Goal: Complete application form

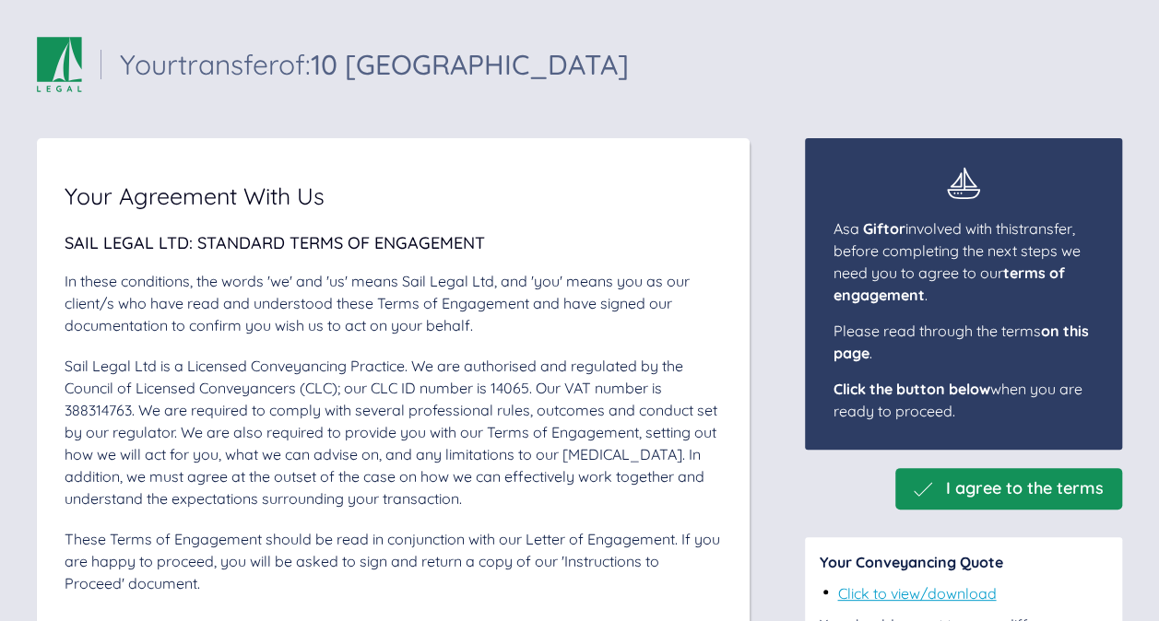
click at [1062, 485] on span "I agree to the terms" at bounding box center [1025, 488] width 158 height 19
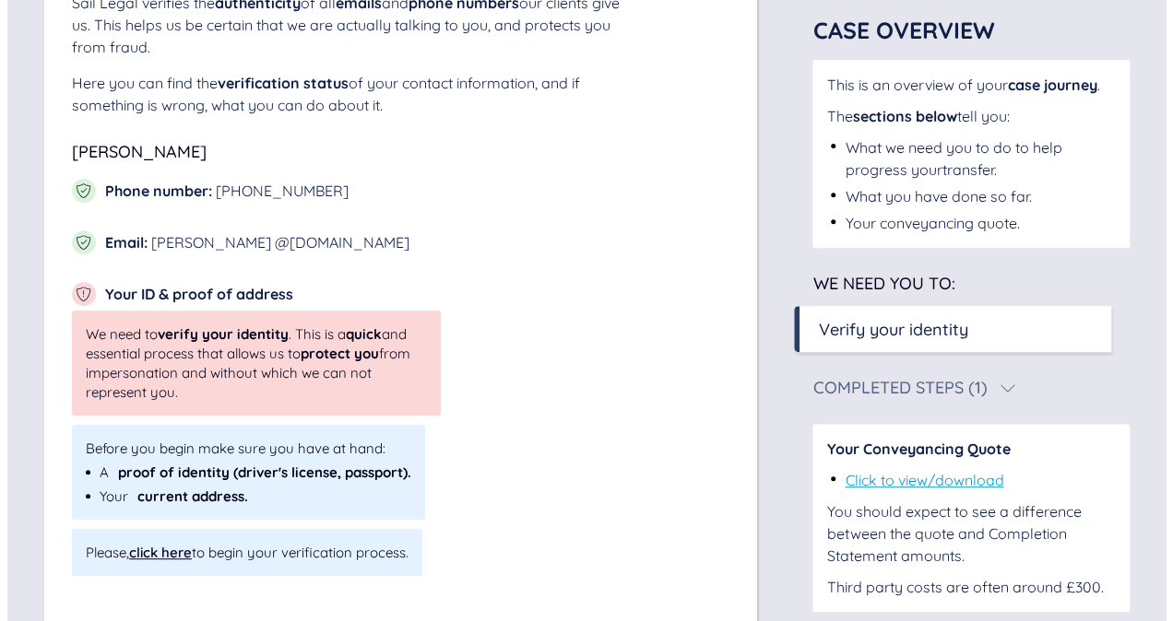
scroll to position [290, 0]
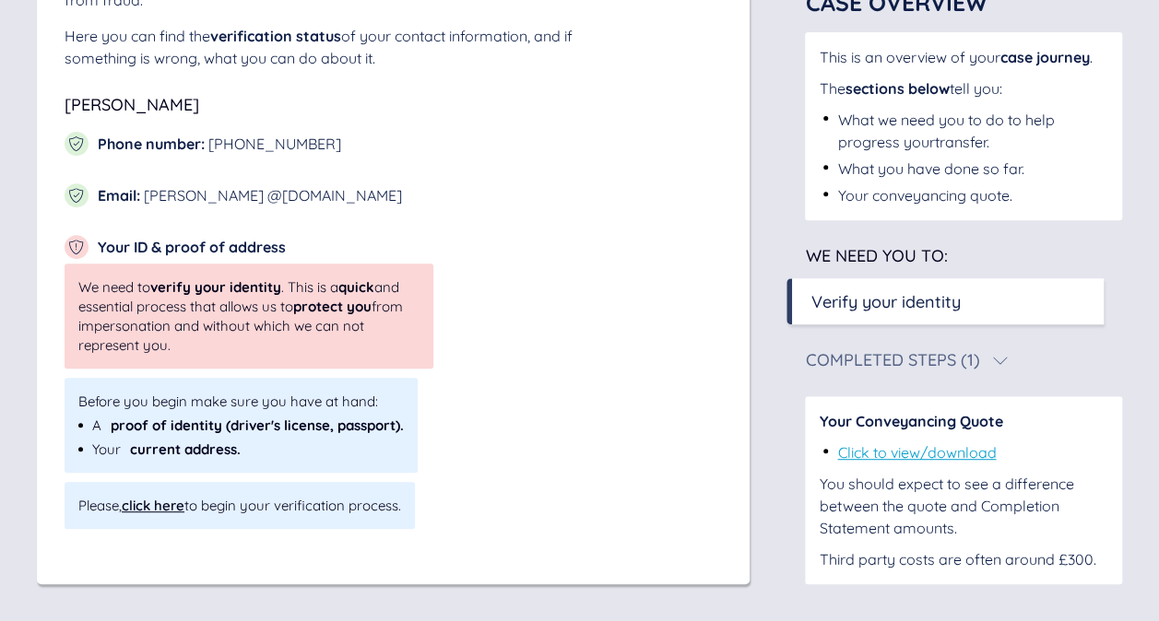
click at [277, 293] on span "verify your identity" at bounding box center [215, 287] width 131 height 18
click at [167, 506] on div "click here" at bounding box center [153, 506] width 63 height 18
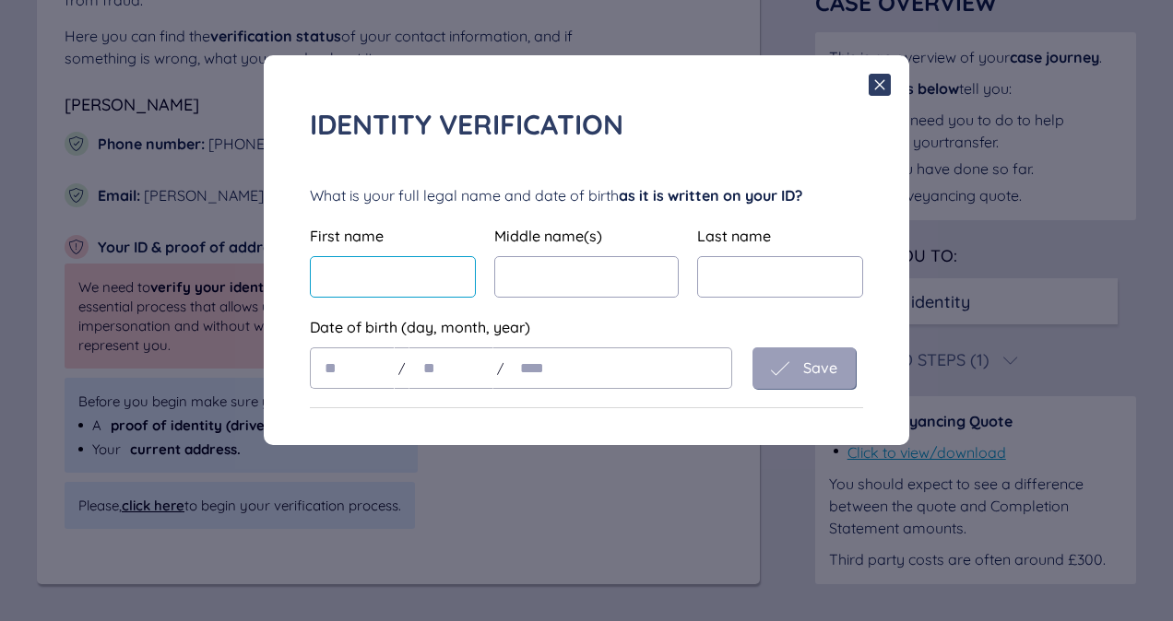
click at [440, 289] on input "text" at bounding box center [393, 276] width 166 height 41
type input "*****"
type input "******"
click at [360, 383] on input "text" at bounding box center [352, 368] width 85 height 41
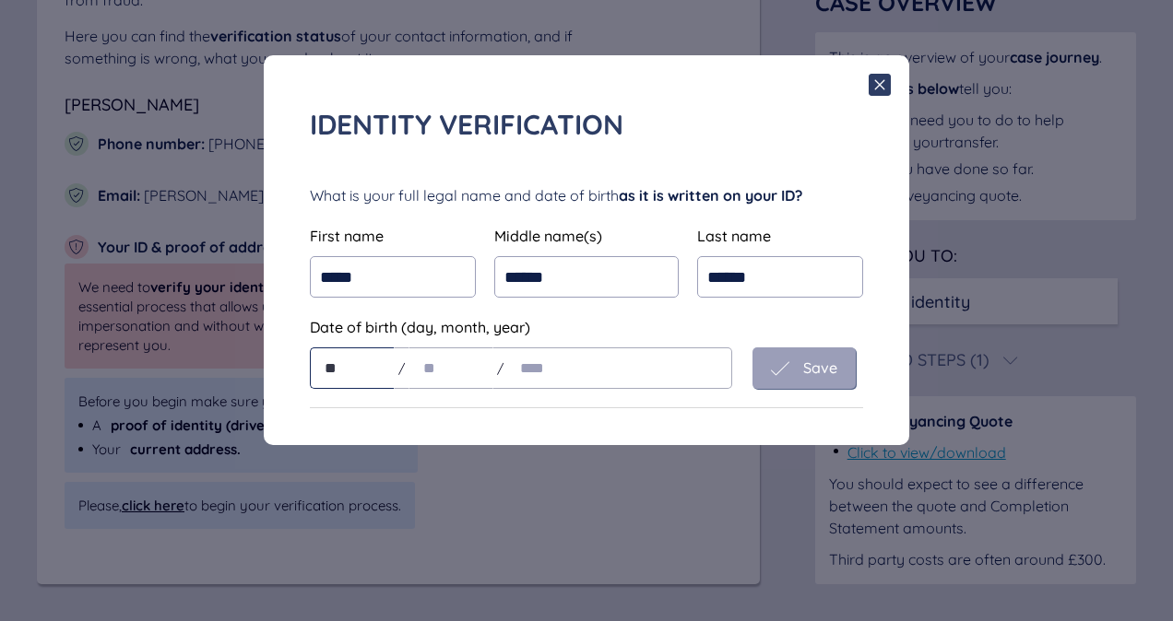
type input "**"
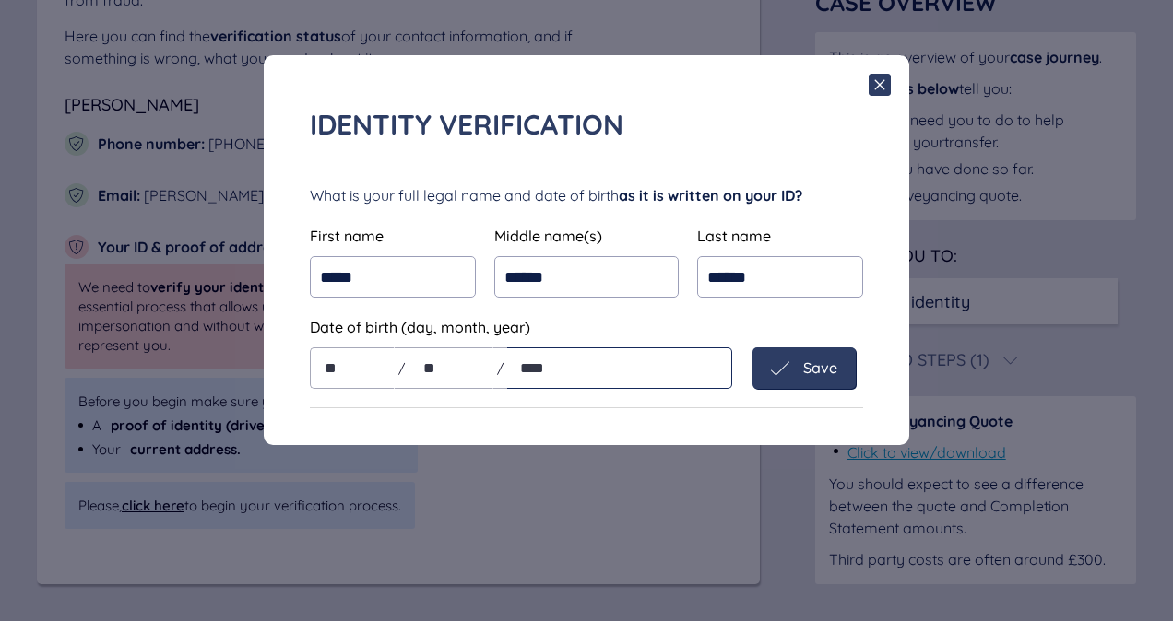
type input "****"
click at [828, 367] on span "Save" at bounding box center [820, 368] width 34 height 17
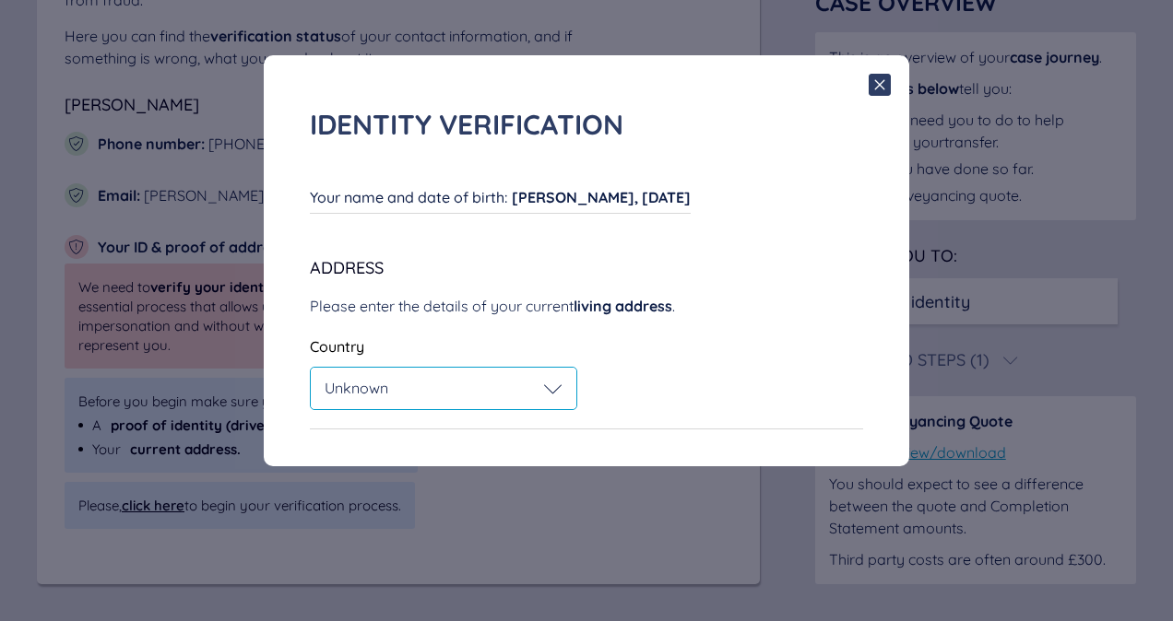
click at [560, 384] on icon at bounding box center [553, 389] width 18 height 18
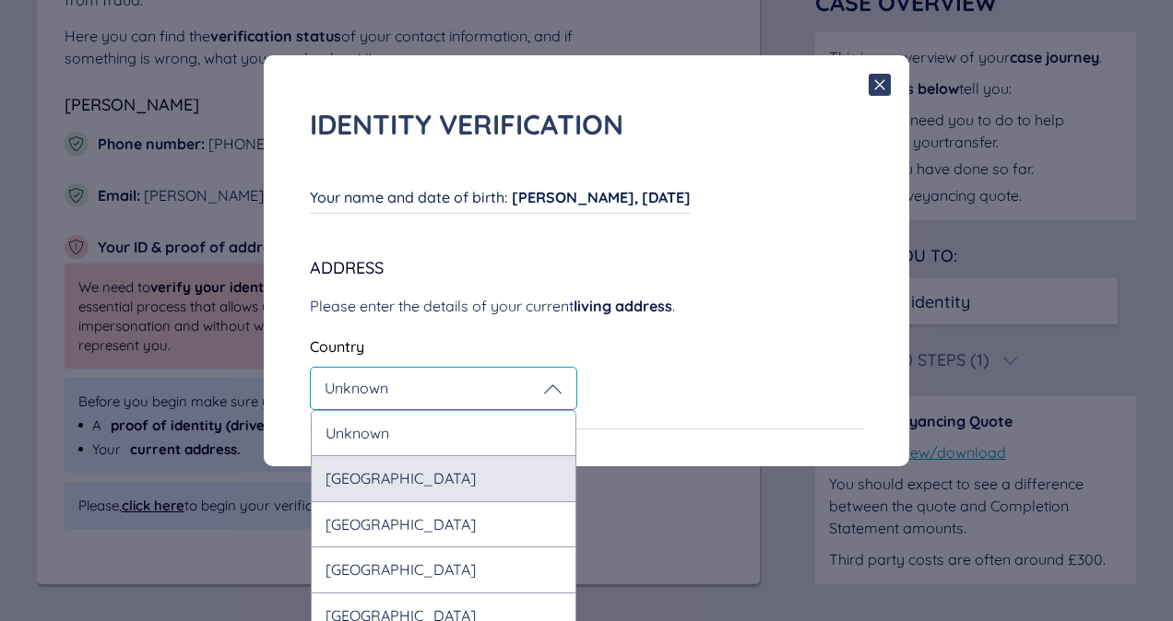
click at [520, 481] on div "United Kingdom" at bounding box center [443, 477] width 265 height 45
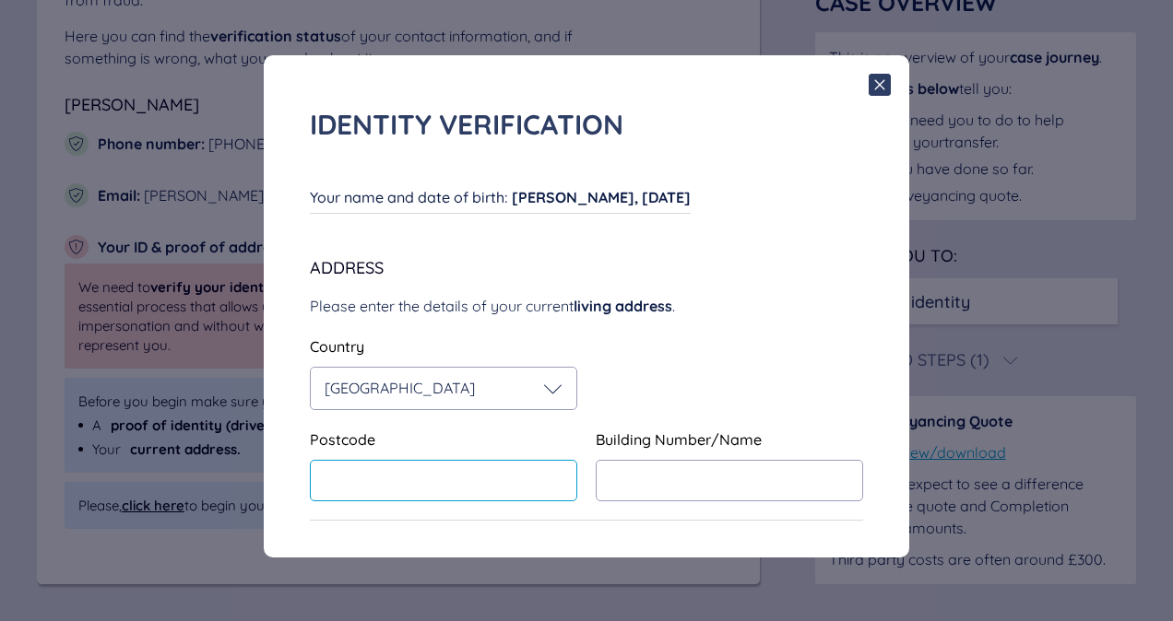
click at [520, 481] on input "text" at bounding box center [443, 480] width 267 height 41
type input "*******"
click at [784, 488] on input "text" at bounding box center [729, 480] width 267 height 41
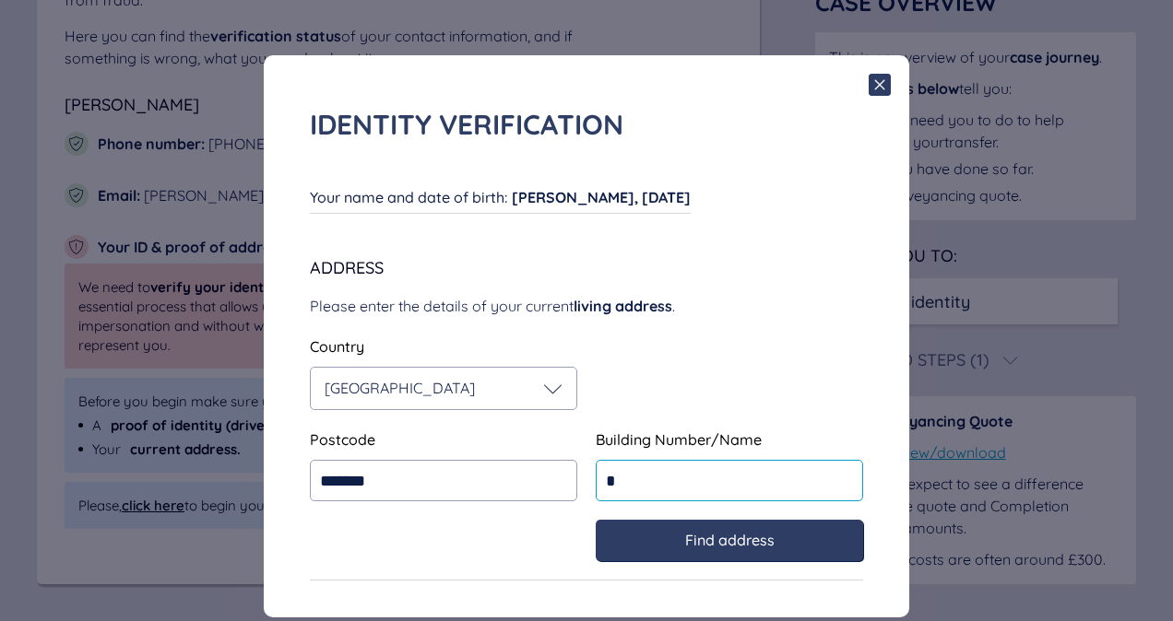
type input "*"
click at [763, 536] on span "Find address" at bounding box center [729, 540] width 89 height 17
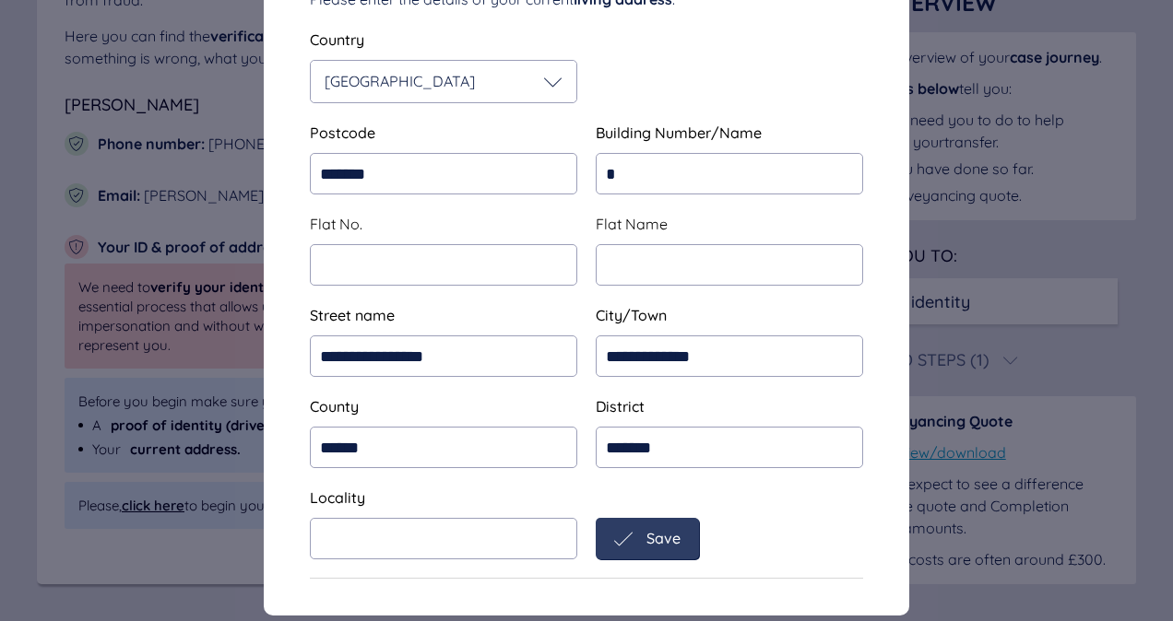
scroll to position [310, 0]
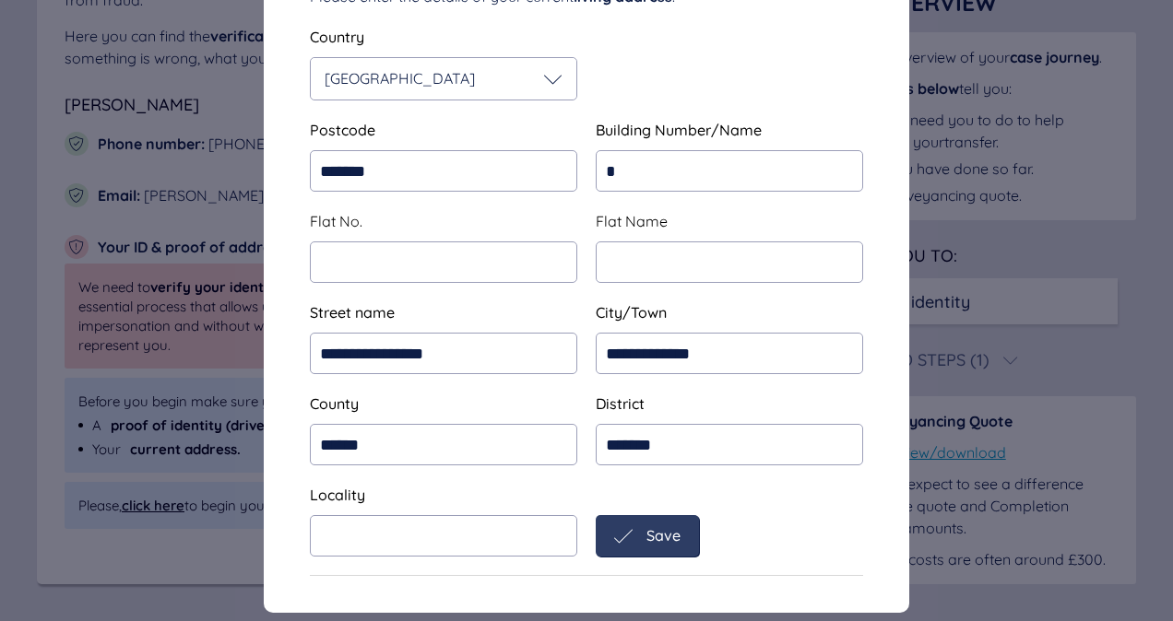
click at [681, 532] on div "Save" at bounding box center [647, 535] width 103 height 41
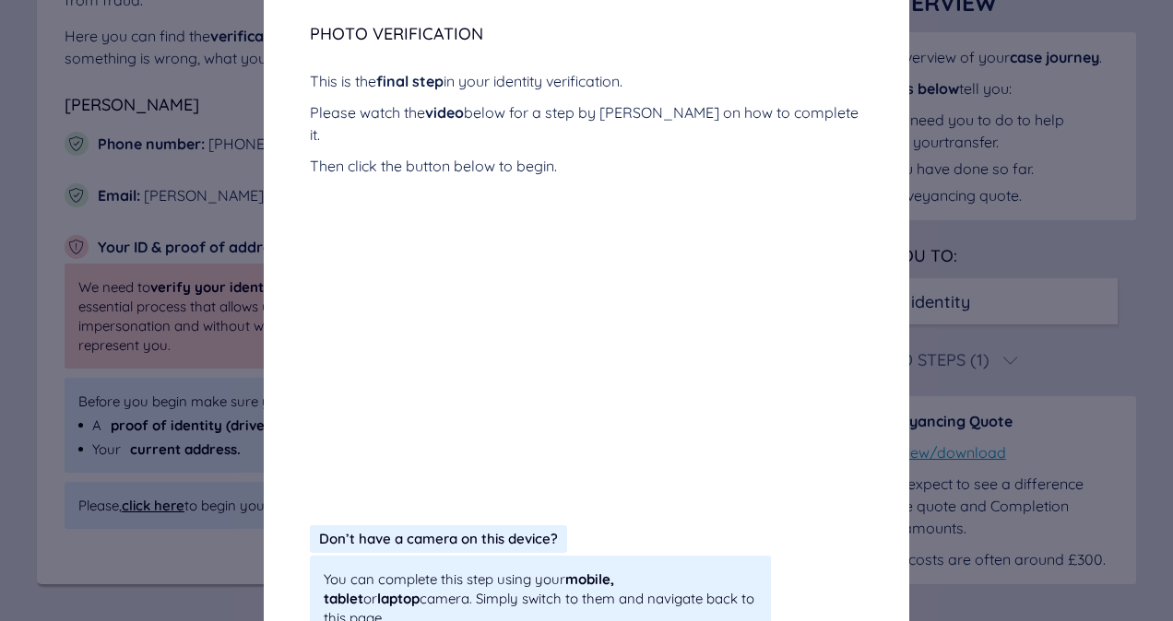
click at [681, 532] on div "Don’t have a camera on this device? You can complete this step using your mobil…" at bounding box center [586, 583] width 553 height 116
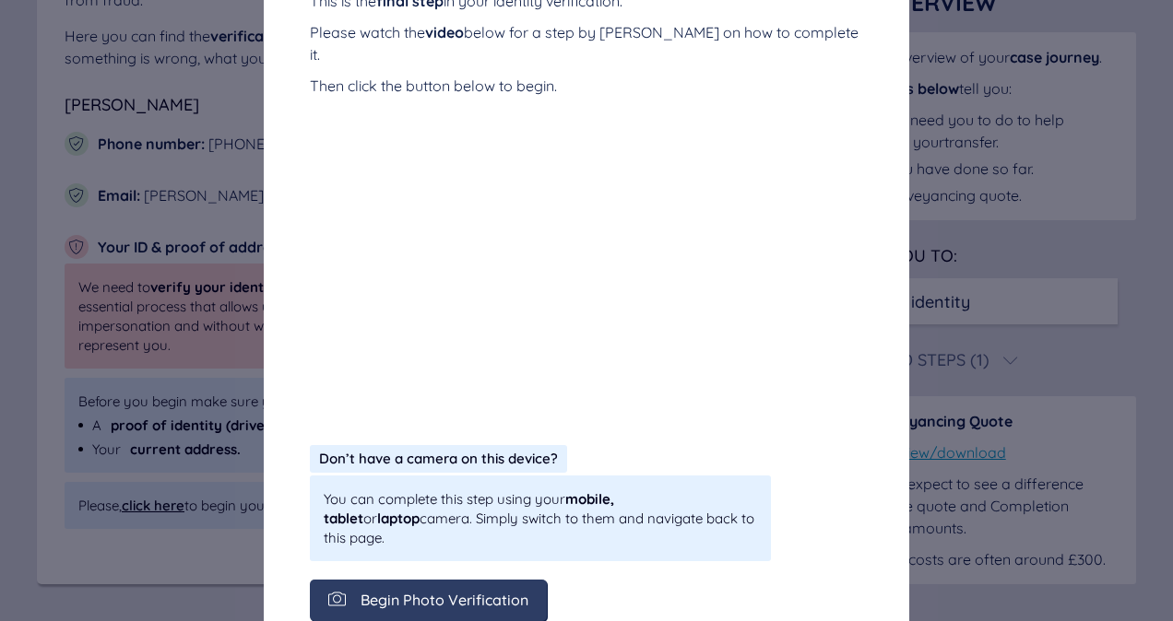
scroll to position [395, 0]
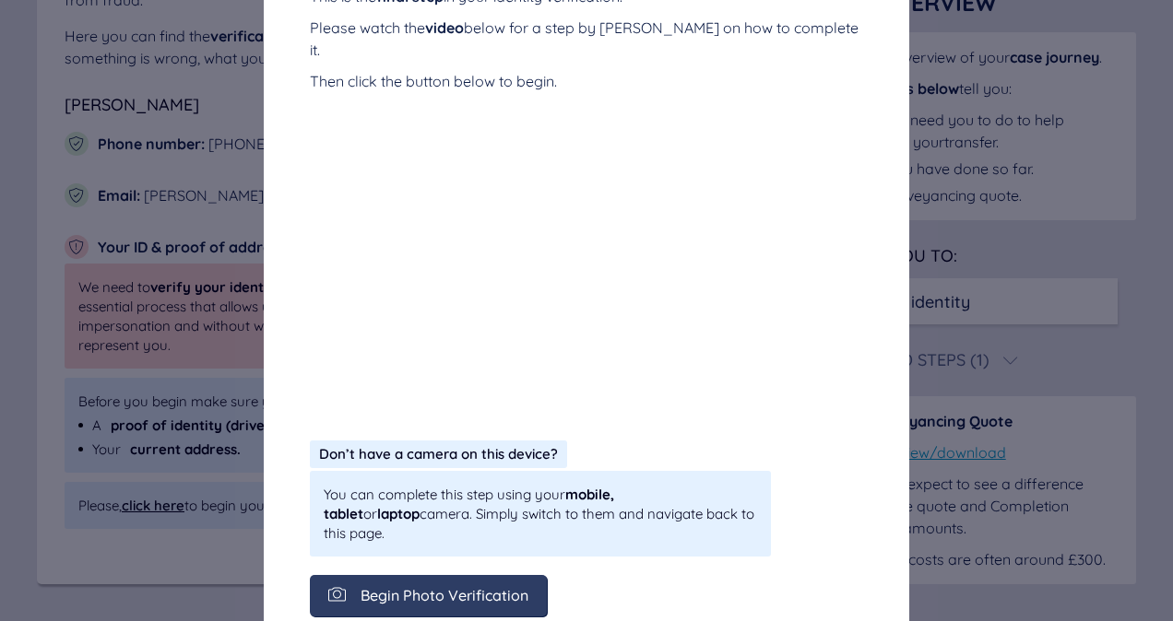
click at [459, 587] on span "Begin Photo Verification" at bounding box center [444, 595] width 168 height 17
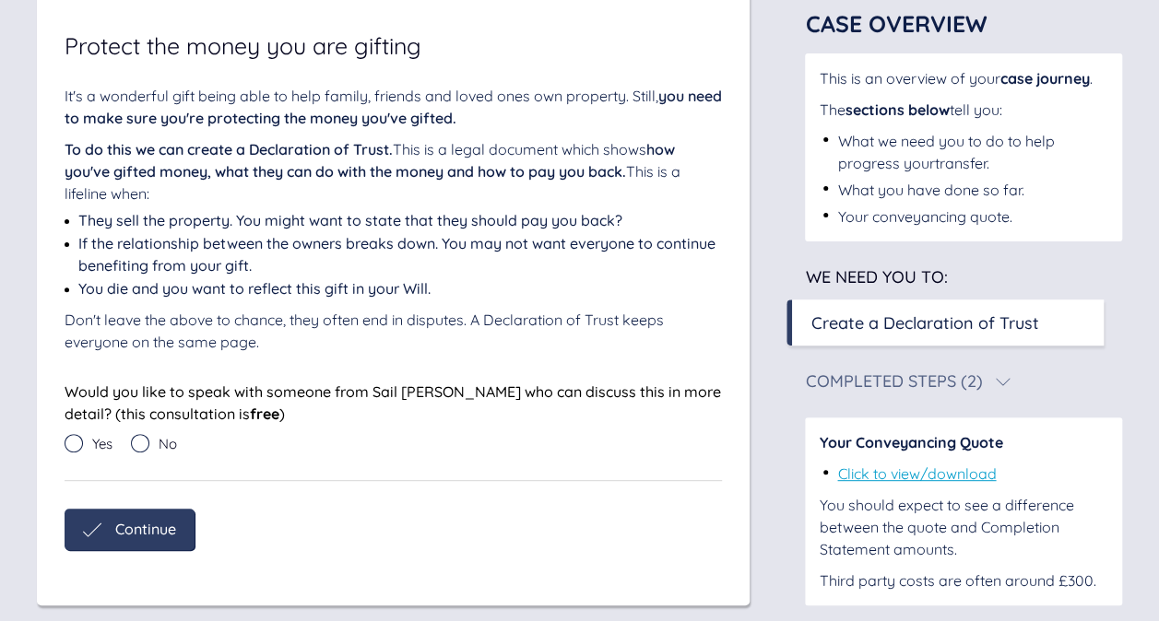
scroll to position [171, 0]
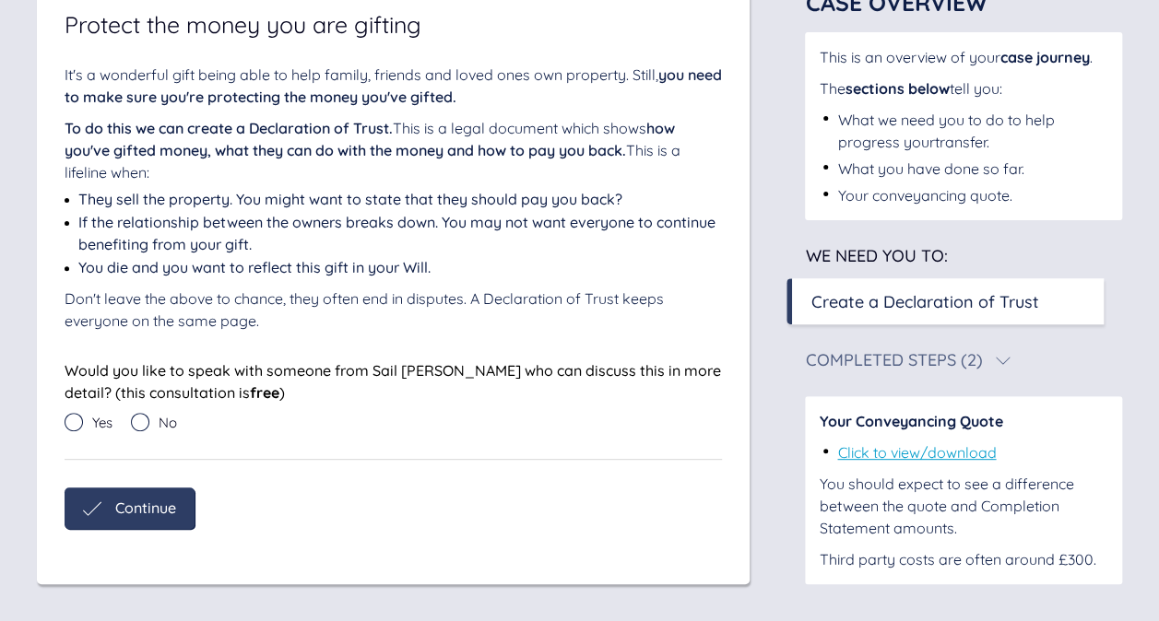
click at [137, 410] on div "Would you like to speak with someone from Sail [PERSON_NAME] who can discuss th…" at bounding box center [393, 400] width 657 height 81
drag, startPoint x: 137, startPoint y: 410, endPoint x: 144, endPoint y: 431, distance: 22.2
click at [144, 431] on div "No" at bounding box center [163, 427] width 65 height 28
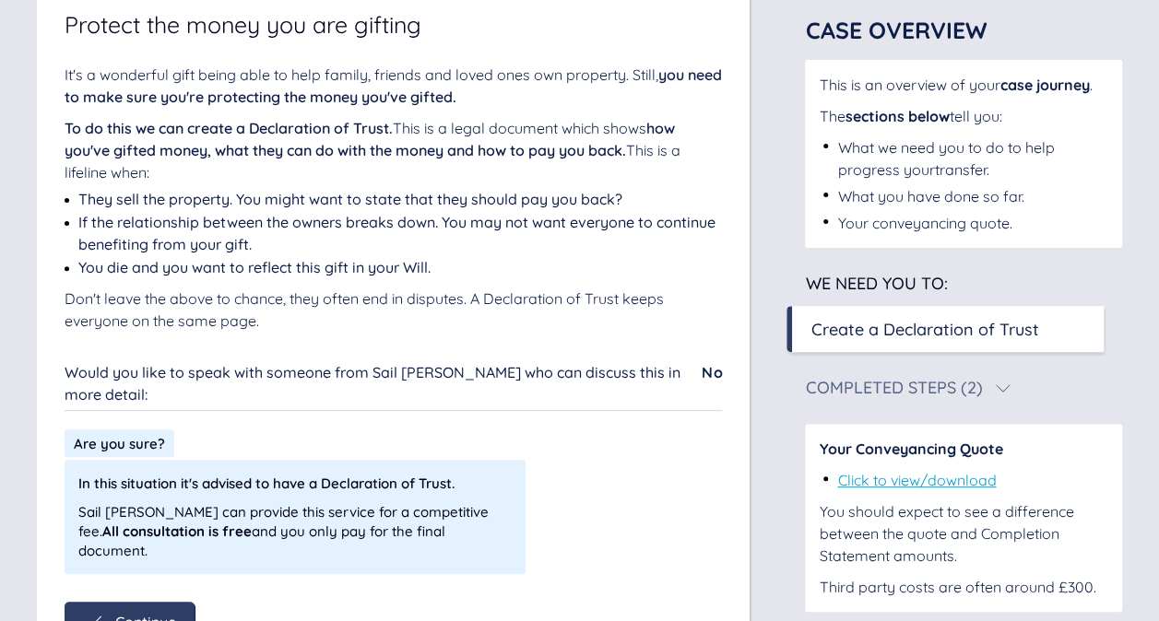
click at [282, 430] on div "Are you sure?" at bounding box center [393, 444] width 657 height 28
click at [166, 614] on span "Continue" at bounding box center [145, 622] width 61 height 17
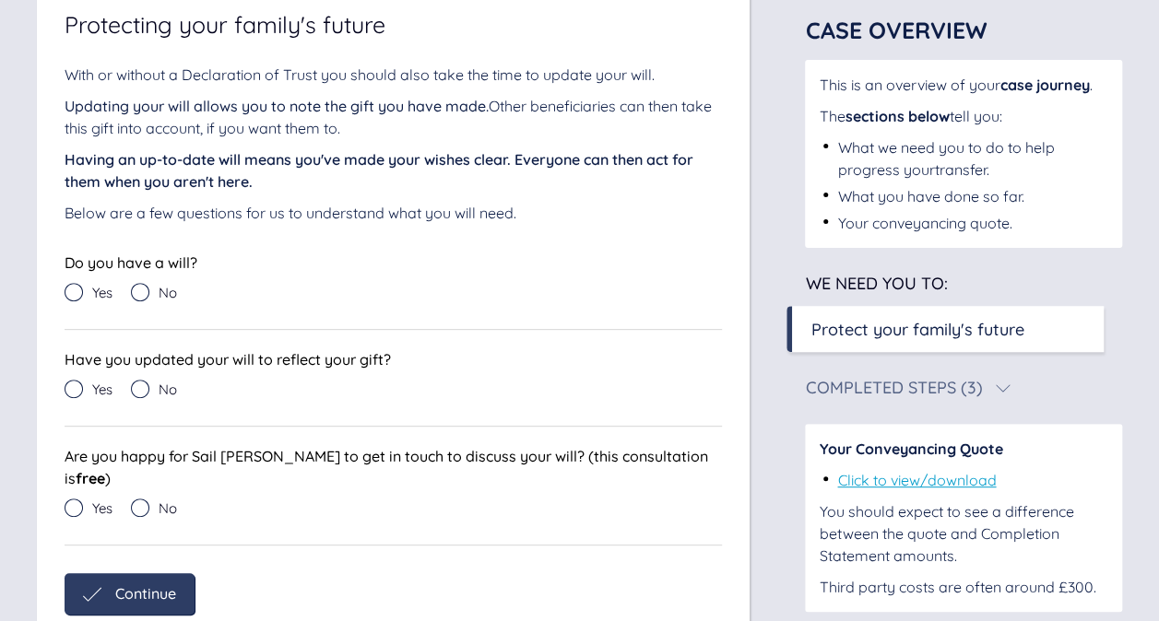
click at [77, 290] on icon at bounding box center [74, 292] width 18 height 18
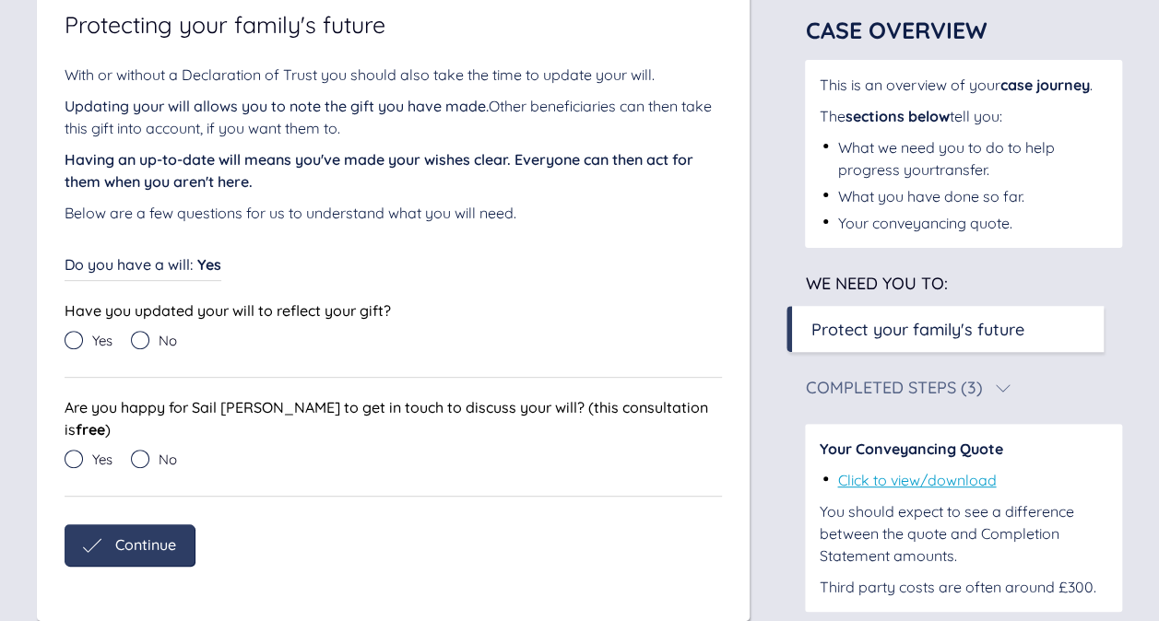
click at [76, 337] on icon at bounding box center [74, 340] width 18 height 18
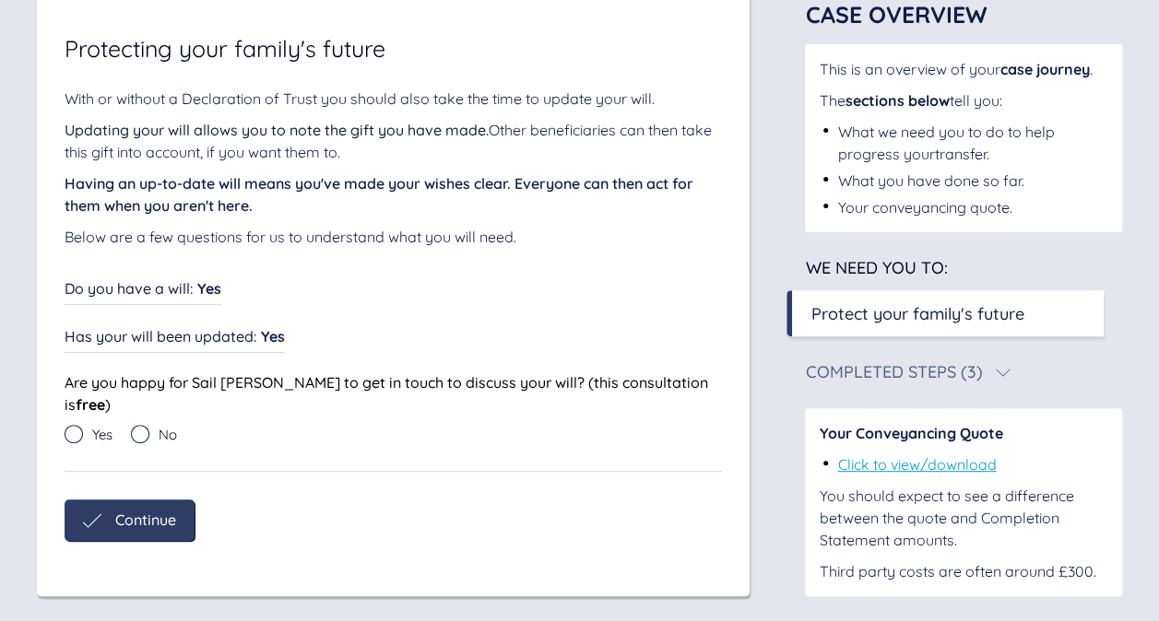
click at [78, 402] on div "Are you happy for Sail [PERSON_NAME] to get in touch to discuss your will? (thi…" at bounding box center [393, 412] width 657 height 81
click at [137, 425] on icon at bounding box center [140, 434] width 18 height 18
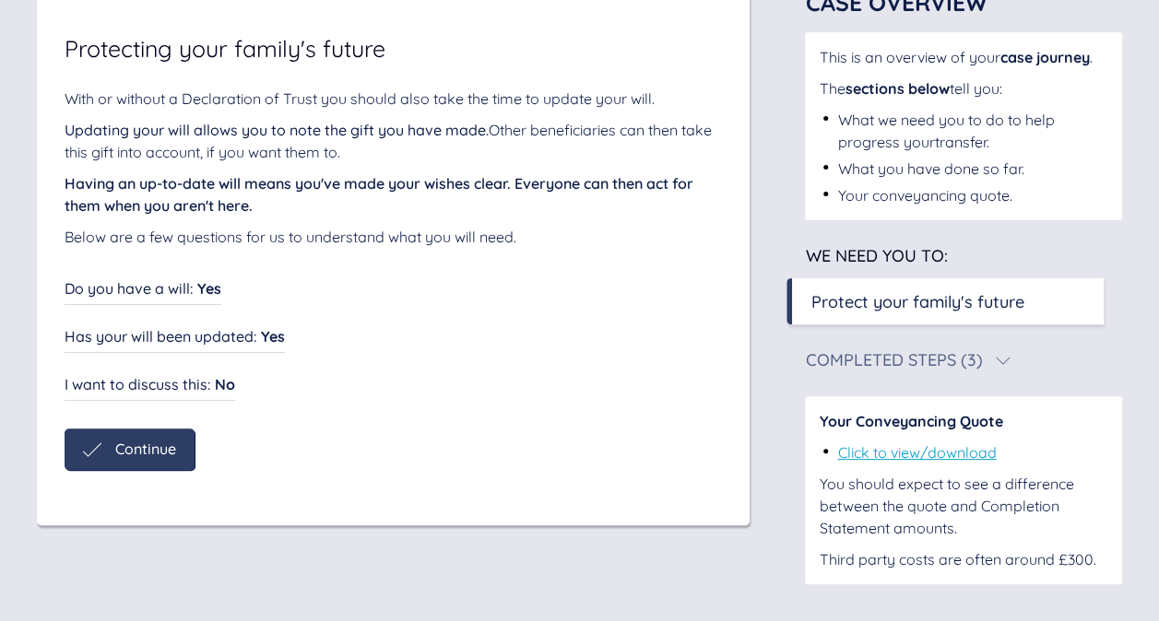
click at [146, 445] on span "Continue" at bounding box center [145, 449] width 61 height 17
